Goal: Task Accomplishment & Management: Manage account settings

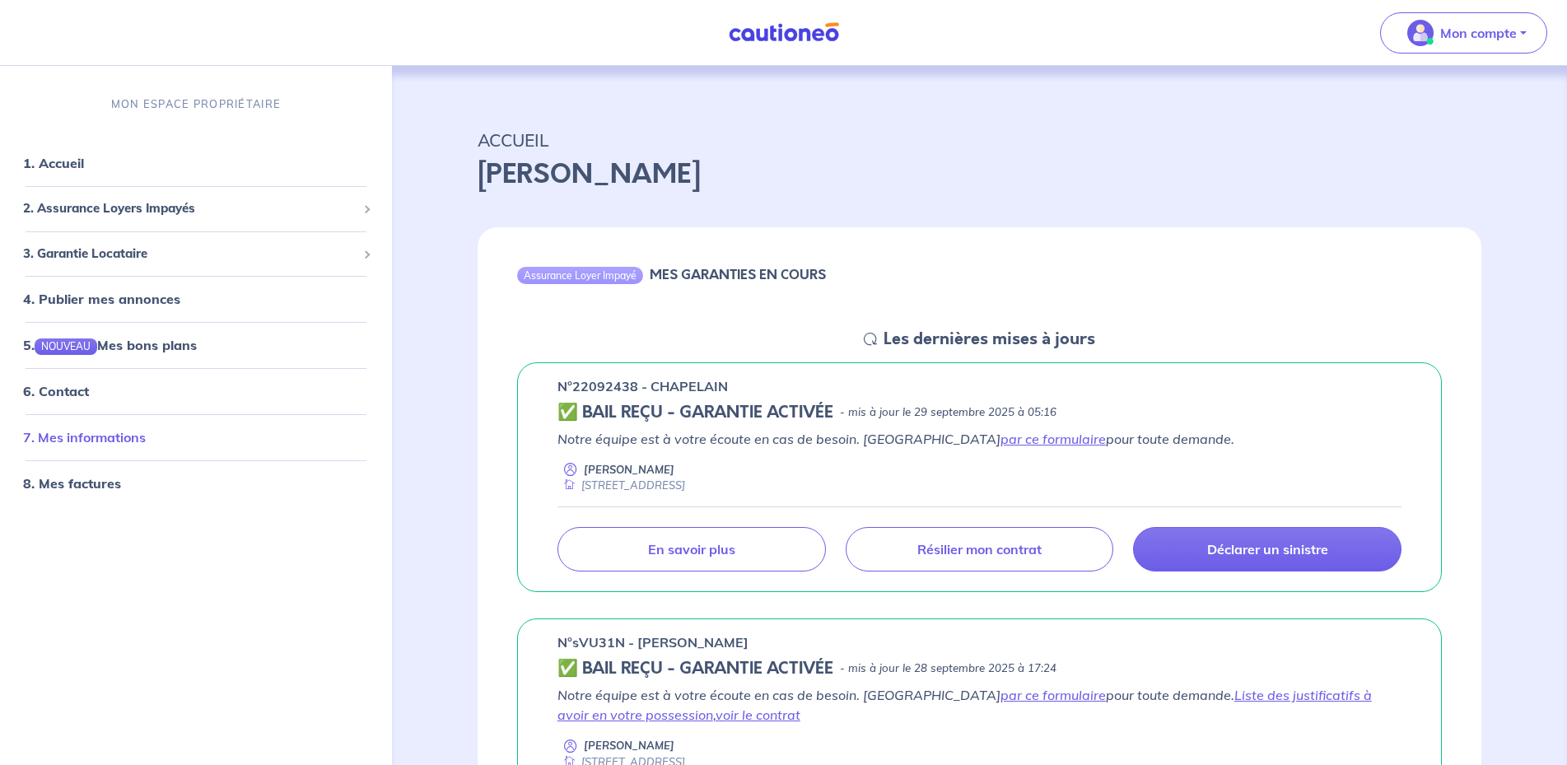
click at [137, 437] on link "7. Mes informations" at bounding box center [84, 437] width 123 height 16
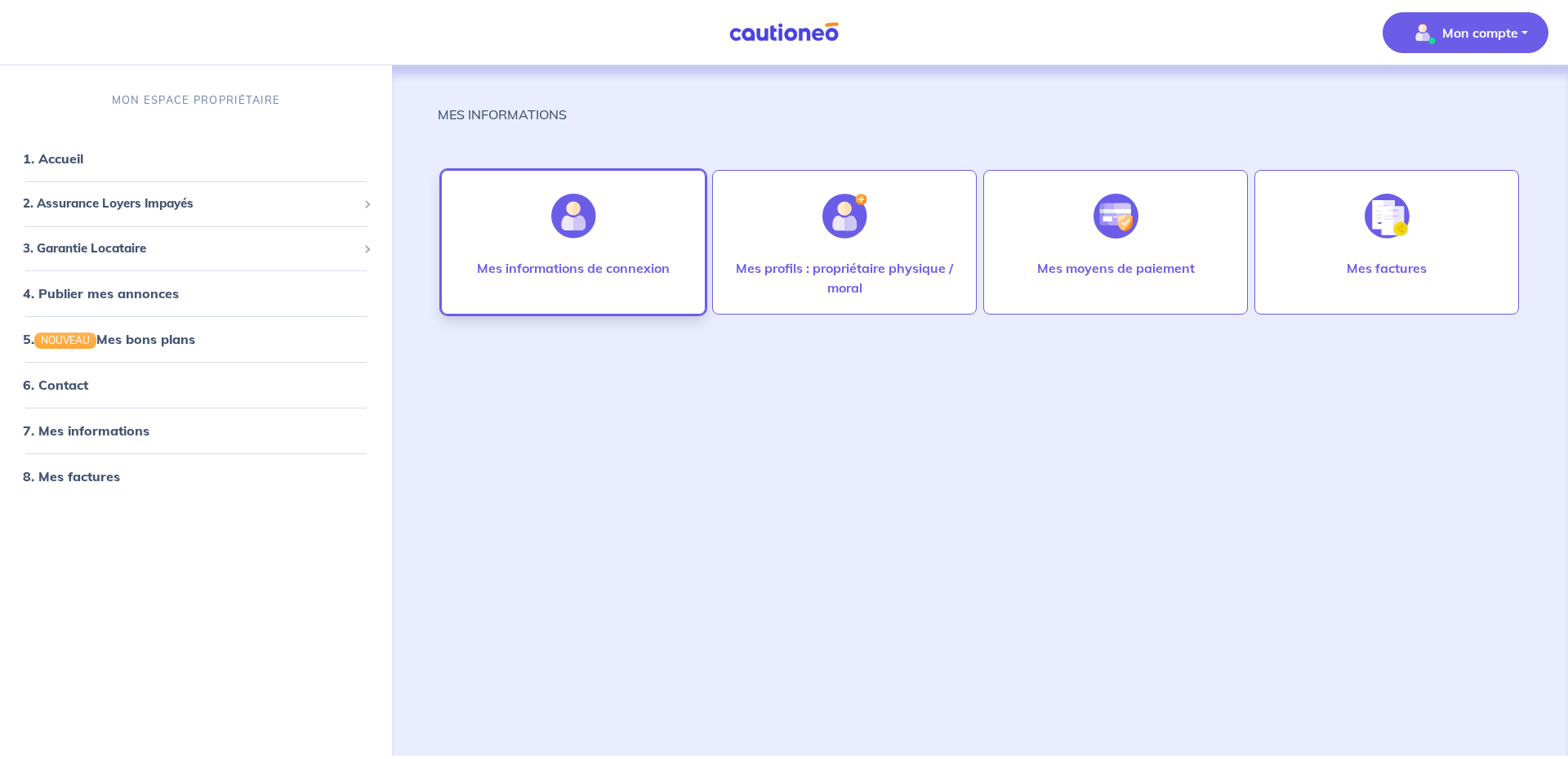
click at [598, 241] on div at bounding box center [574, 215] width 71 height 84
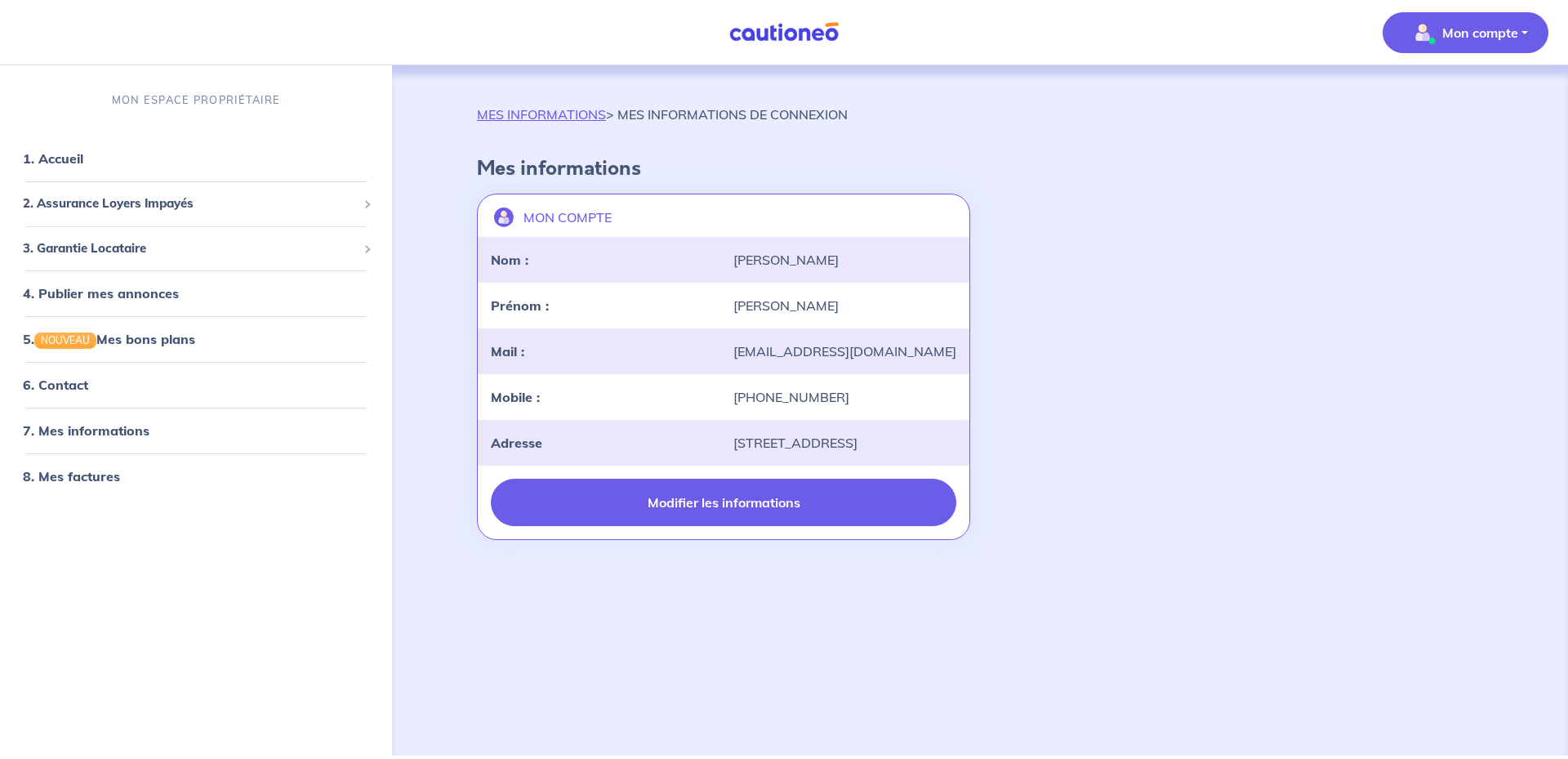
click at [766, 526] on button "Modifier les informations" at bounding box center [723, 503] width 465 height 48
select select "FR"
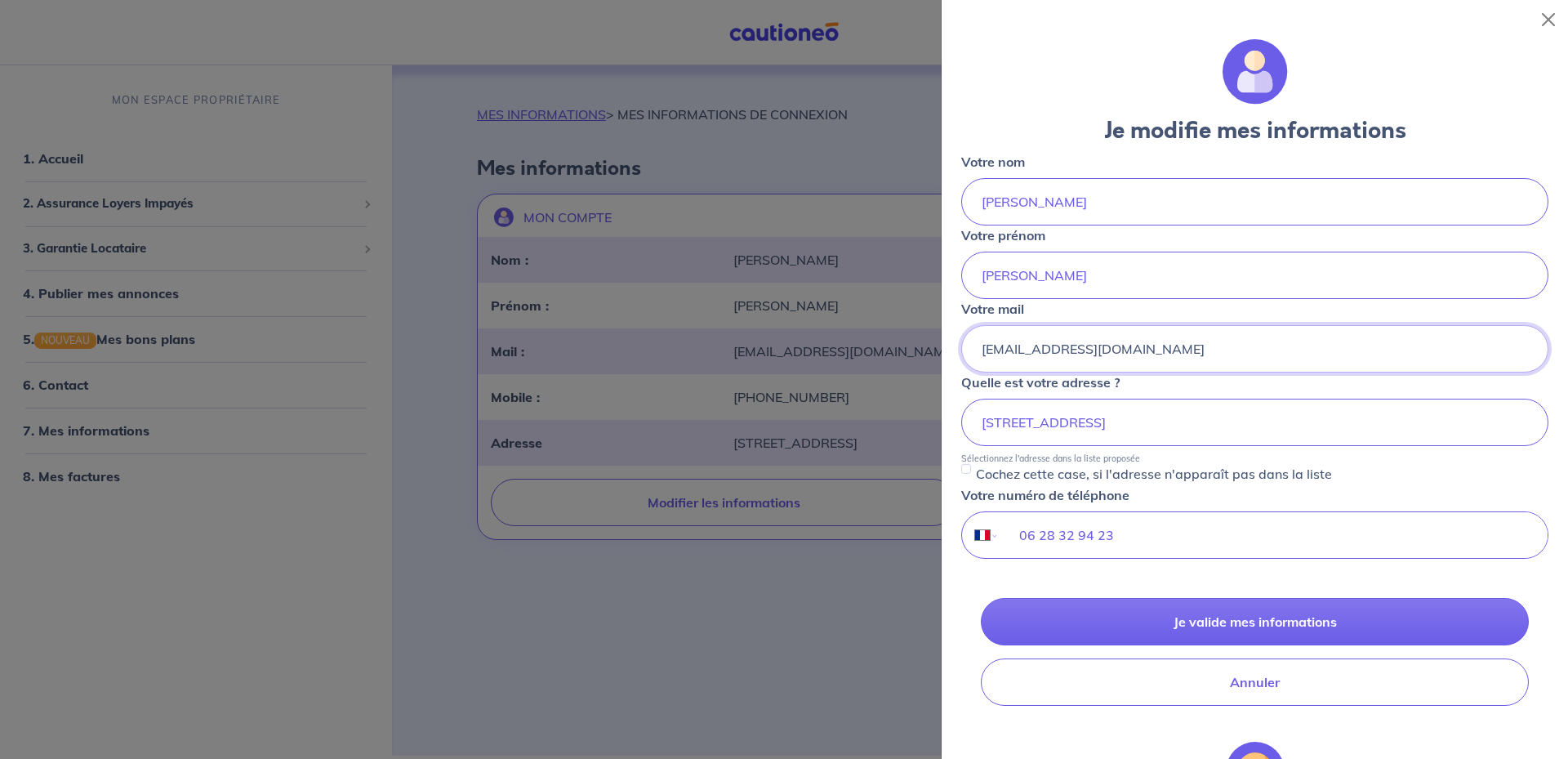
drag, startPoint x: 1133, startPoint y: 350, endPoint x: 576, endPoint y: 370, distance: 557.4
click at [961, 369] on input "[EMAIL_ADDRESS][DOMAIN_NAME]" at bounding box center [1255, 349] width 587 height 48
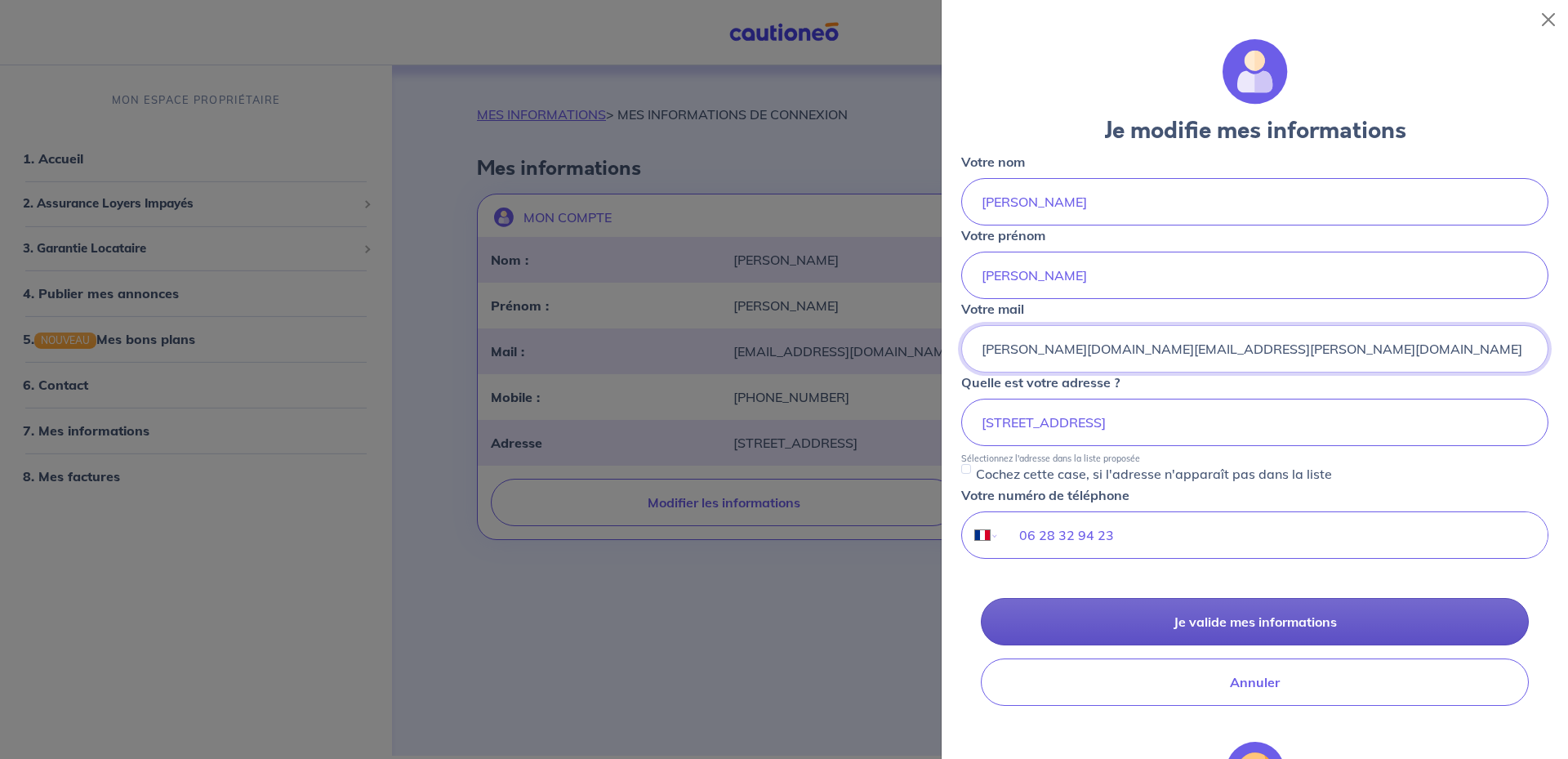
type input "eric.sauve.es@gmail.com"
click at [1269, 623] on button "Je valide mes informations" at bounding box center [1255, 622] width 548 height 48
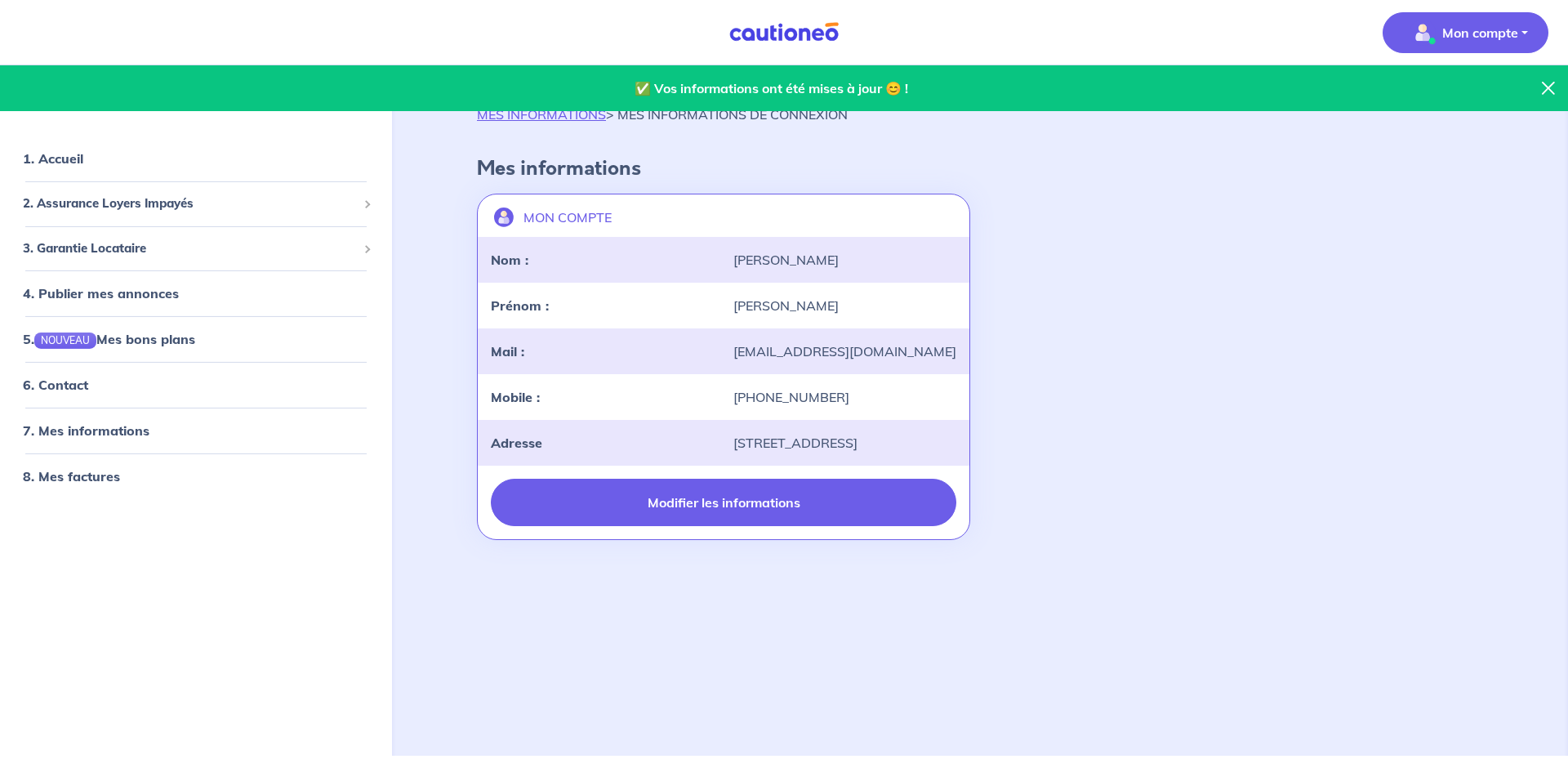
click at [795, 514] on button "Modifier les informations" at bounding box center [723, 503] width 465 height 48
select select "FR"
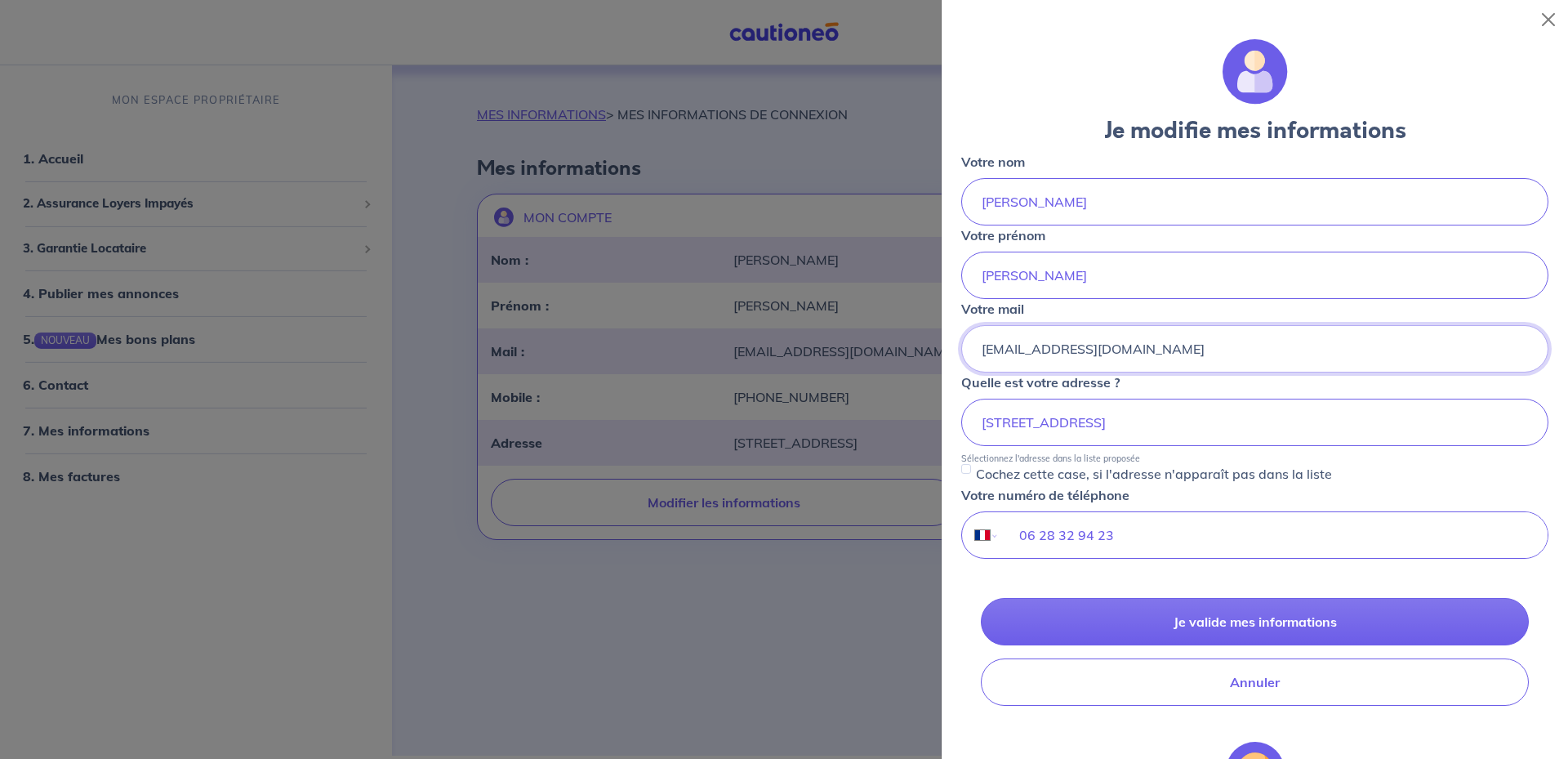
drag, startPoint x: 1149, startPoint y: 345, endPoint x: 597, endPoint y: 390, distance: 553.8
click at [961, 373] on input "[EMAIL_ADDRESS][DOMAIN_NAME]" at bounding box center [1255, 349] width 587 height 48
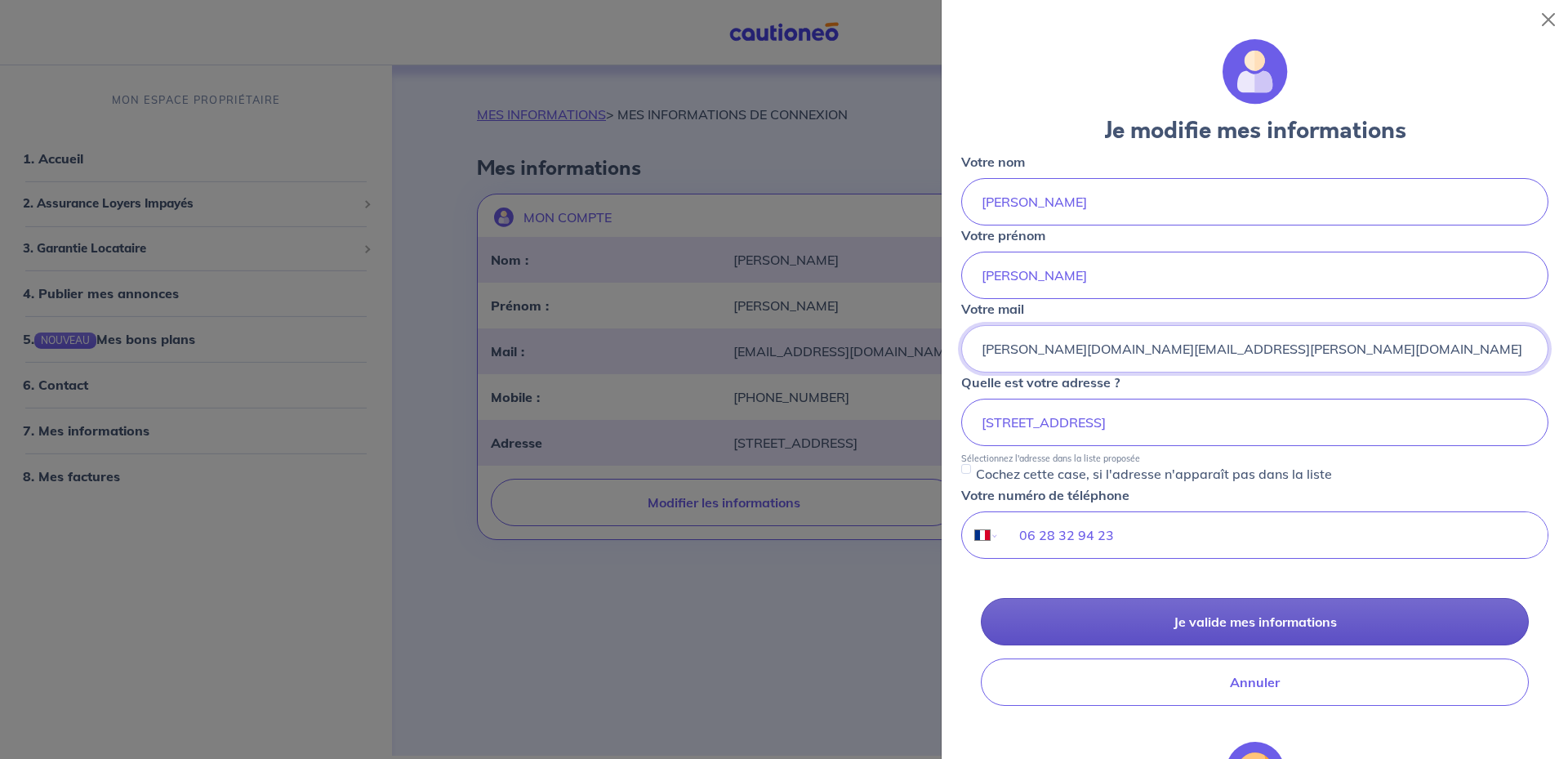
type input "eric.sauve.es@gmail.com"
click at [1258, 621] on button "Je valide mes informations" at bounding box center [1255, 622] width 548 height 48
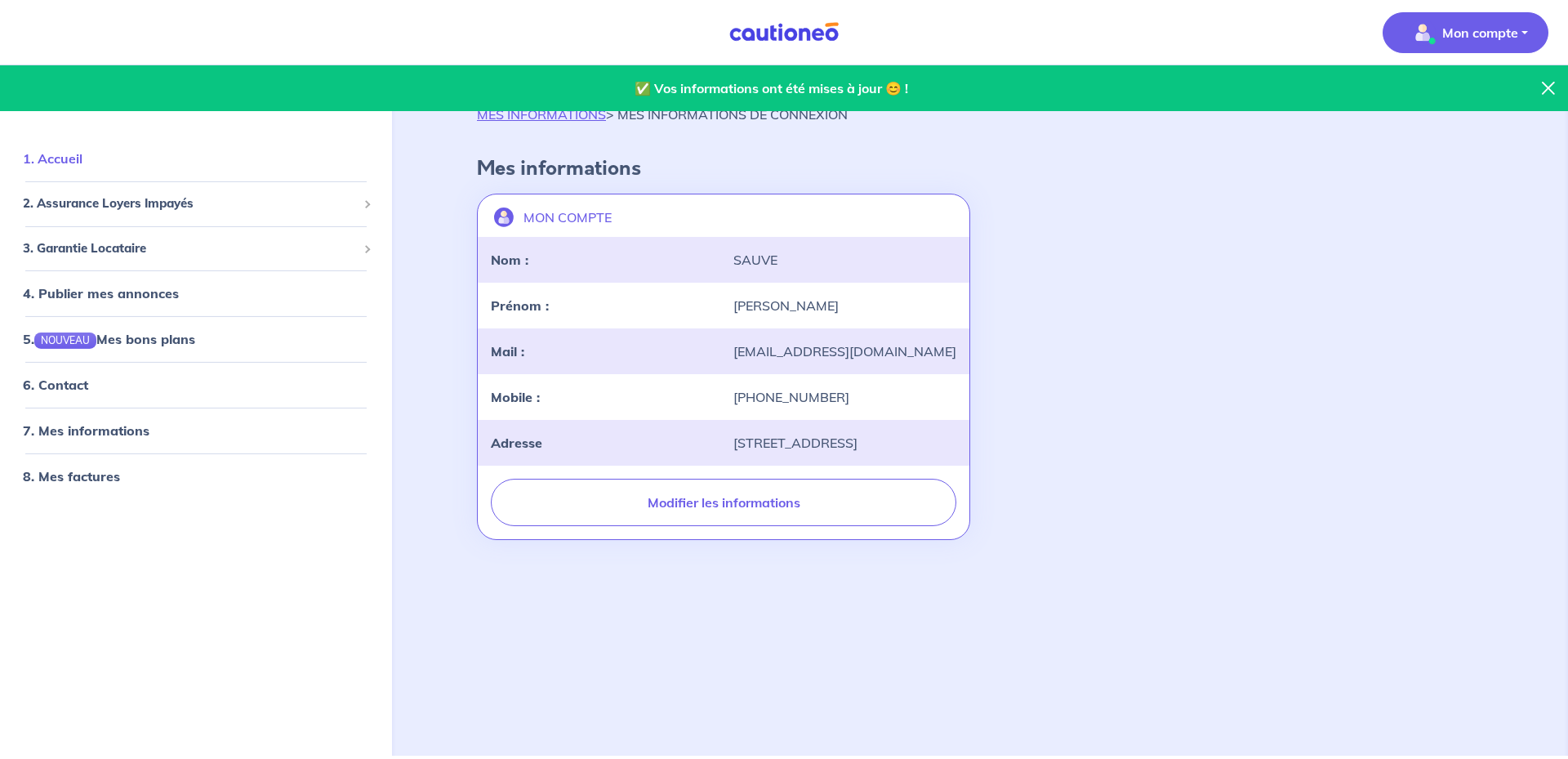
click at [82, 159] on link "1. Accueil" at bounding box center [53, 159] width 60 height 16
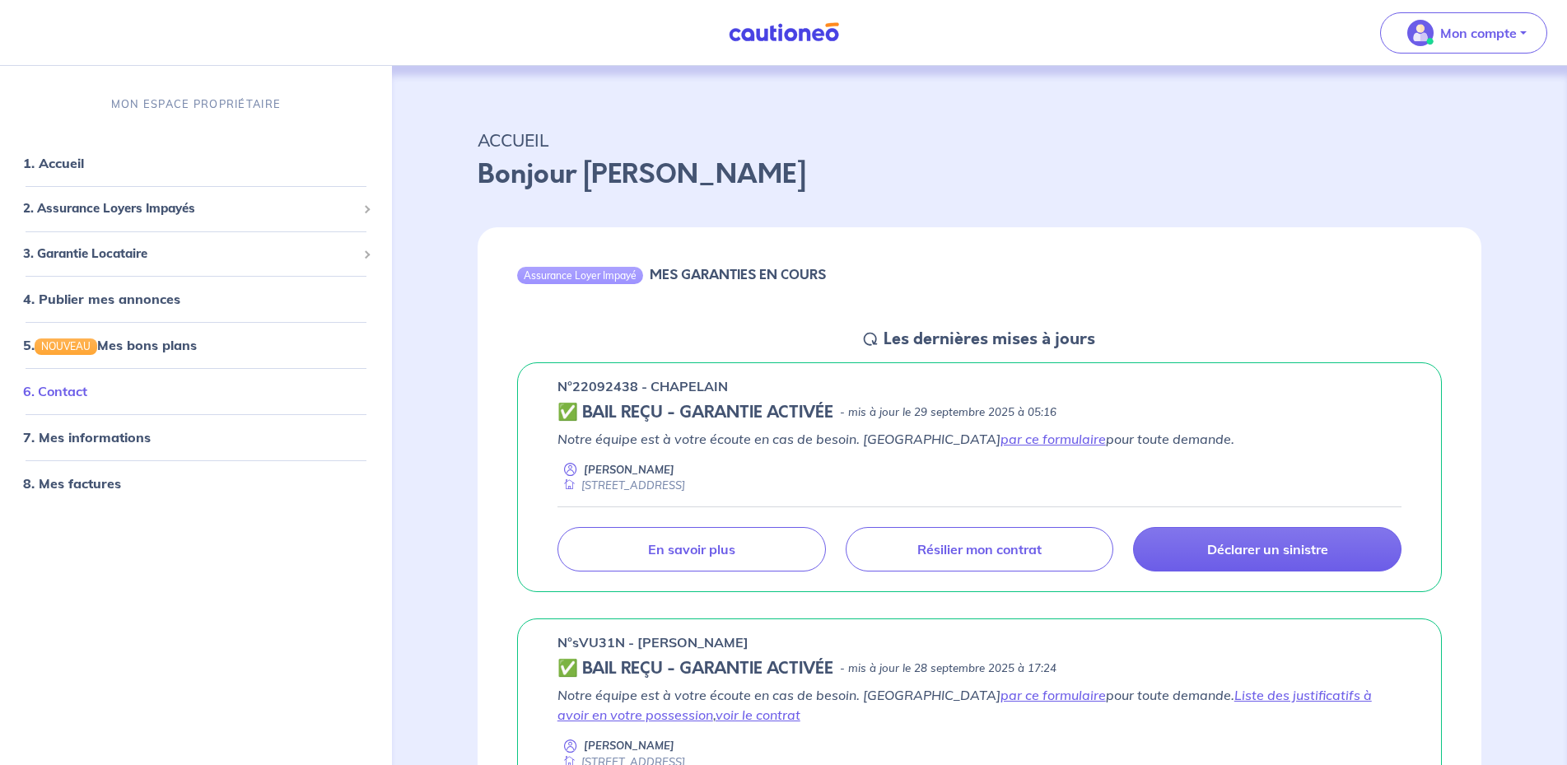
click at [87, 394] on link "6. Contact" at bounding box center [55, 391] width 64 height 16
